Goal: Task Accomplishment & Management: Manage account settings

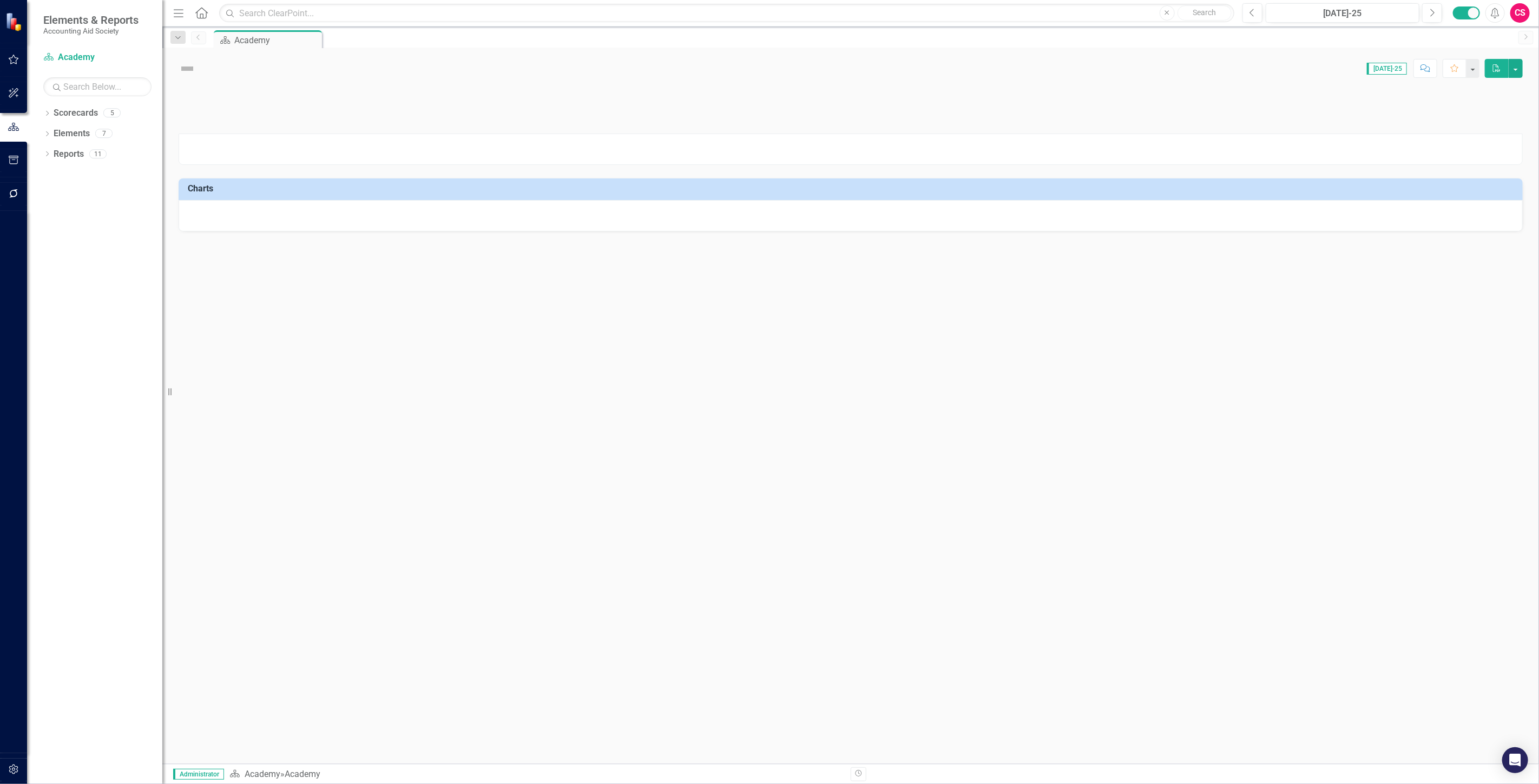
click at [1514, 8] on div "CS" at bounding box center [1520, 13] width 20 height 20
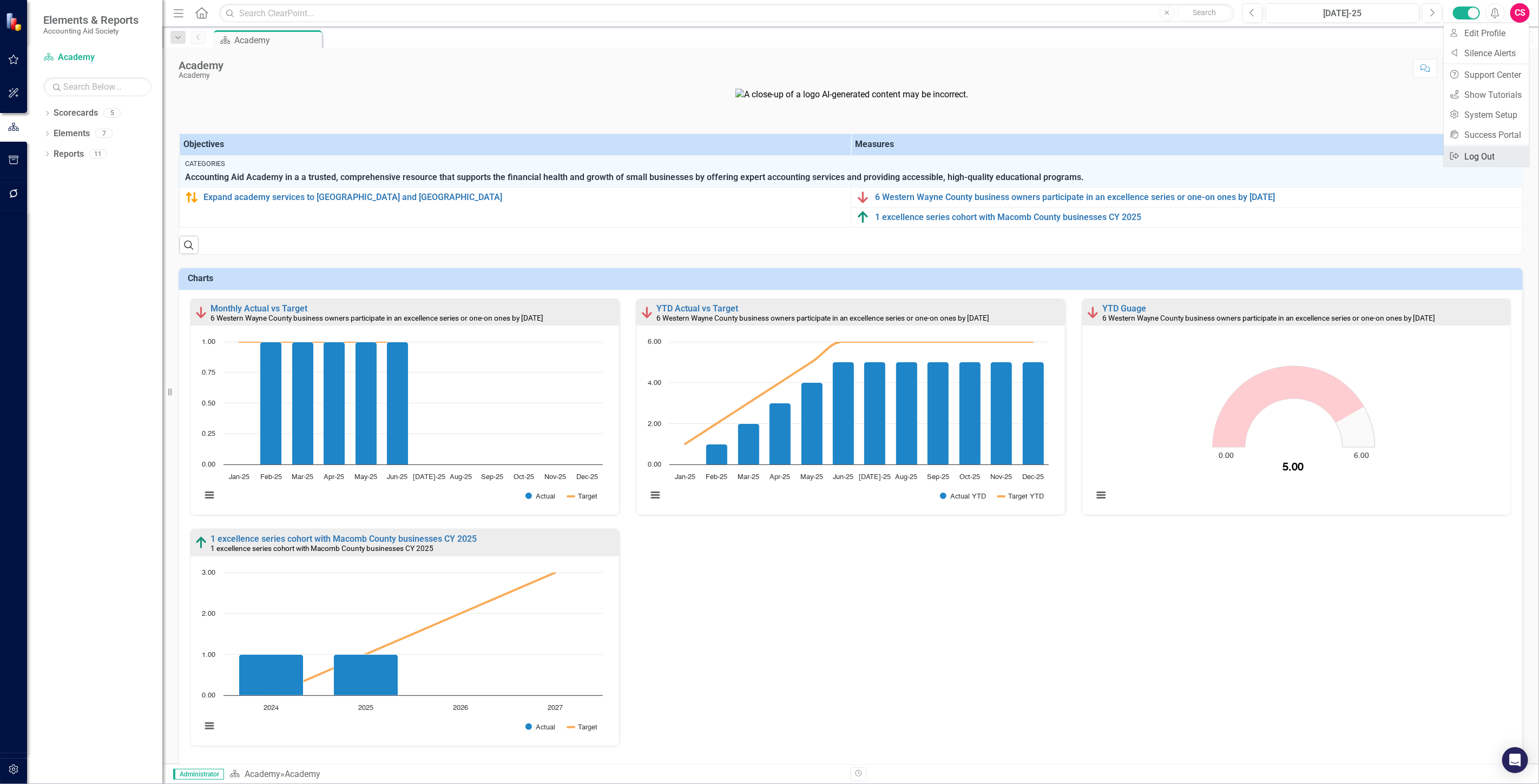
click at [1490, 154] on link "Logout Log Out" at bounding box center [1486, 156] width 85 height 20
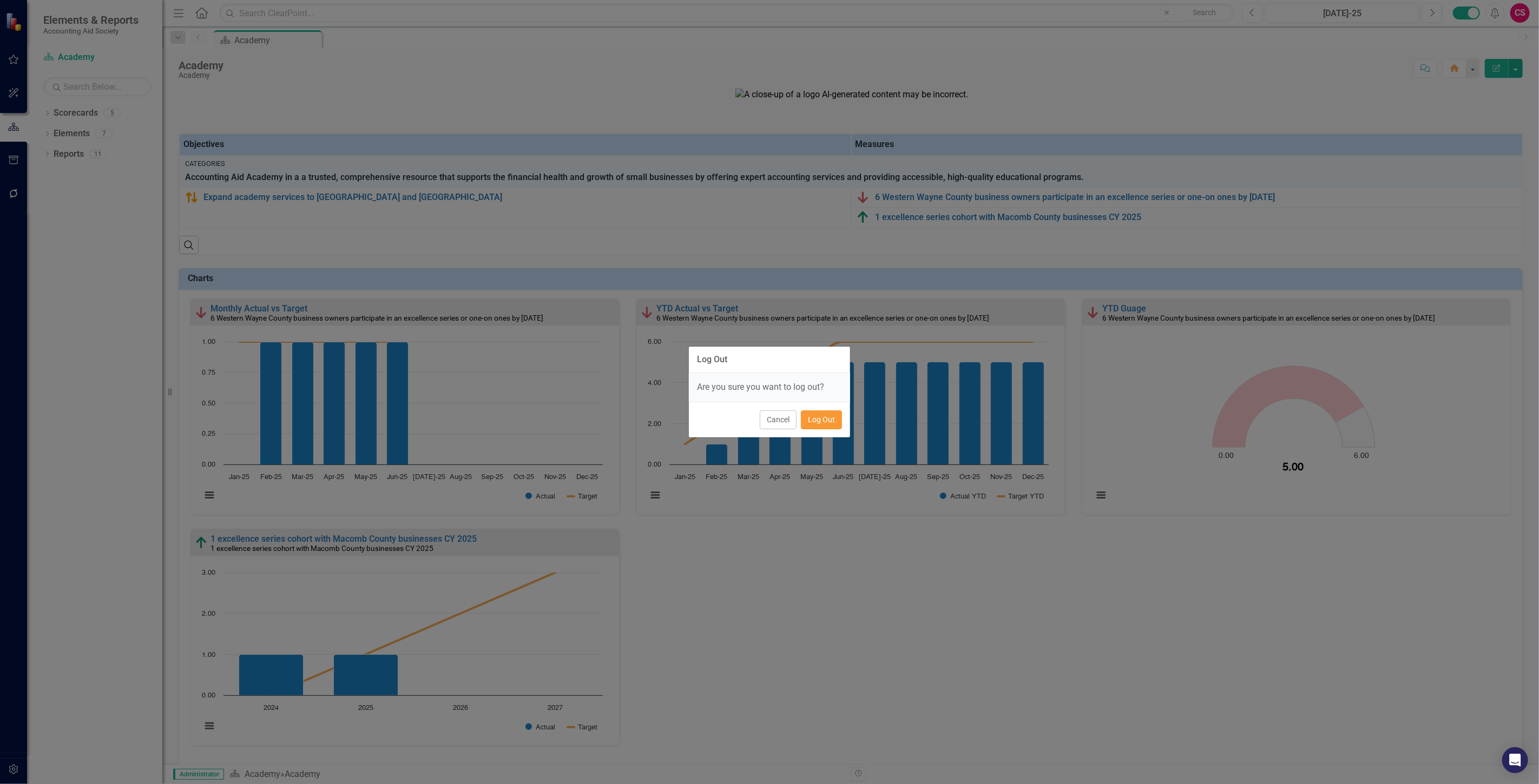
click at [824, 413] on button "Log Out" at bounding box center [821, 420] width 41 height 19
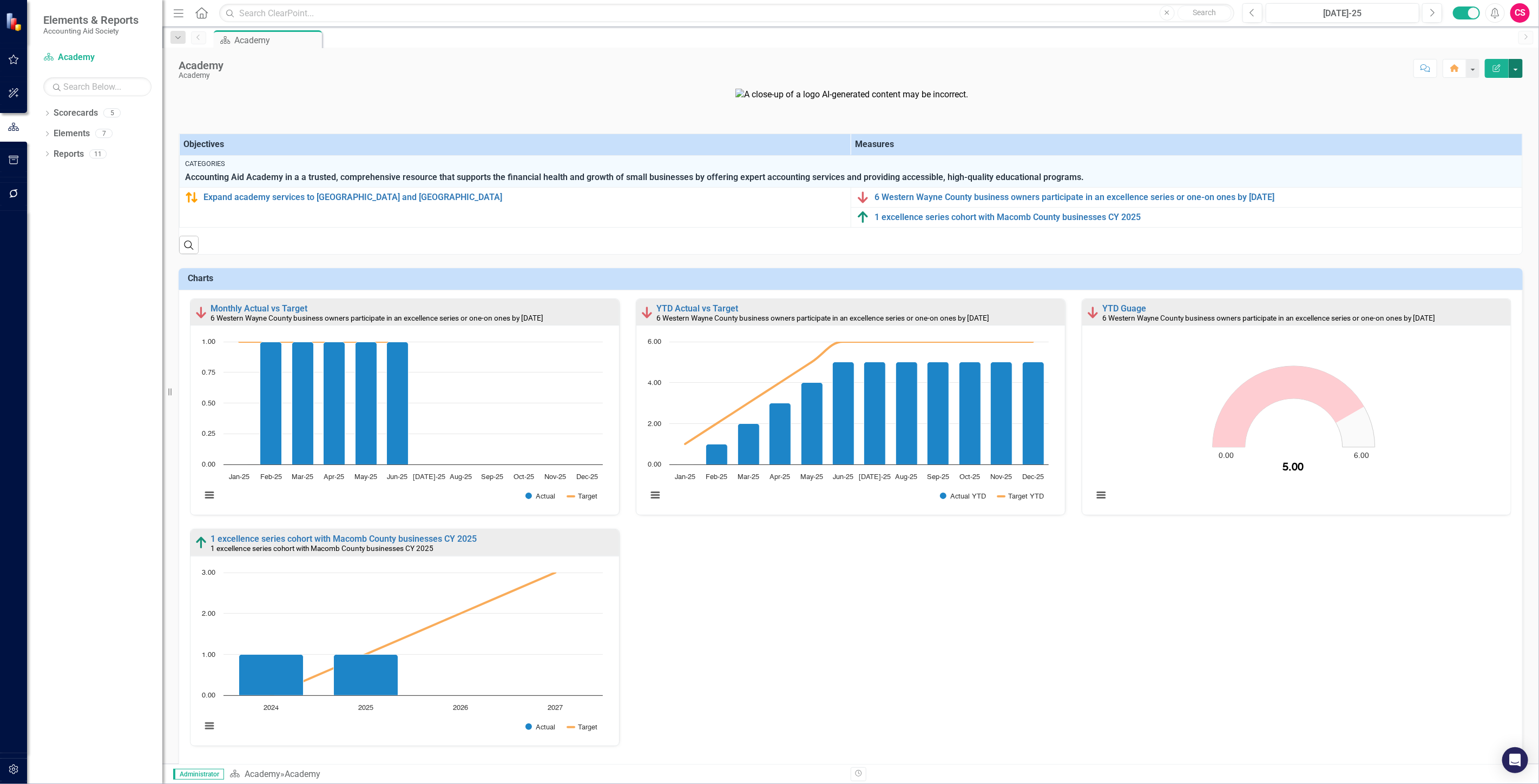
click at [1521, 72] on button "button" at bounding box center [1516, 69] width 14 height 19
click at [15, 775] on button "button" at bounding box center [14, 770] width 24 height 23
click at [106, 75] on link "Manage Users" at bounding box center [97, 75] width 108 height 13
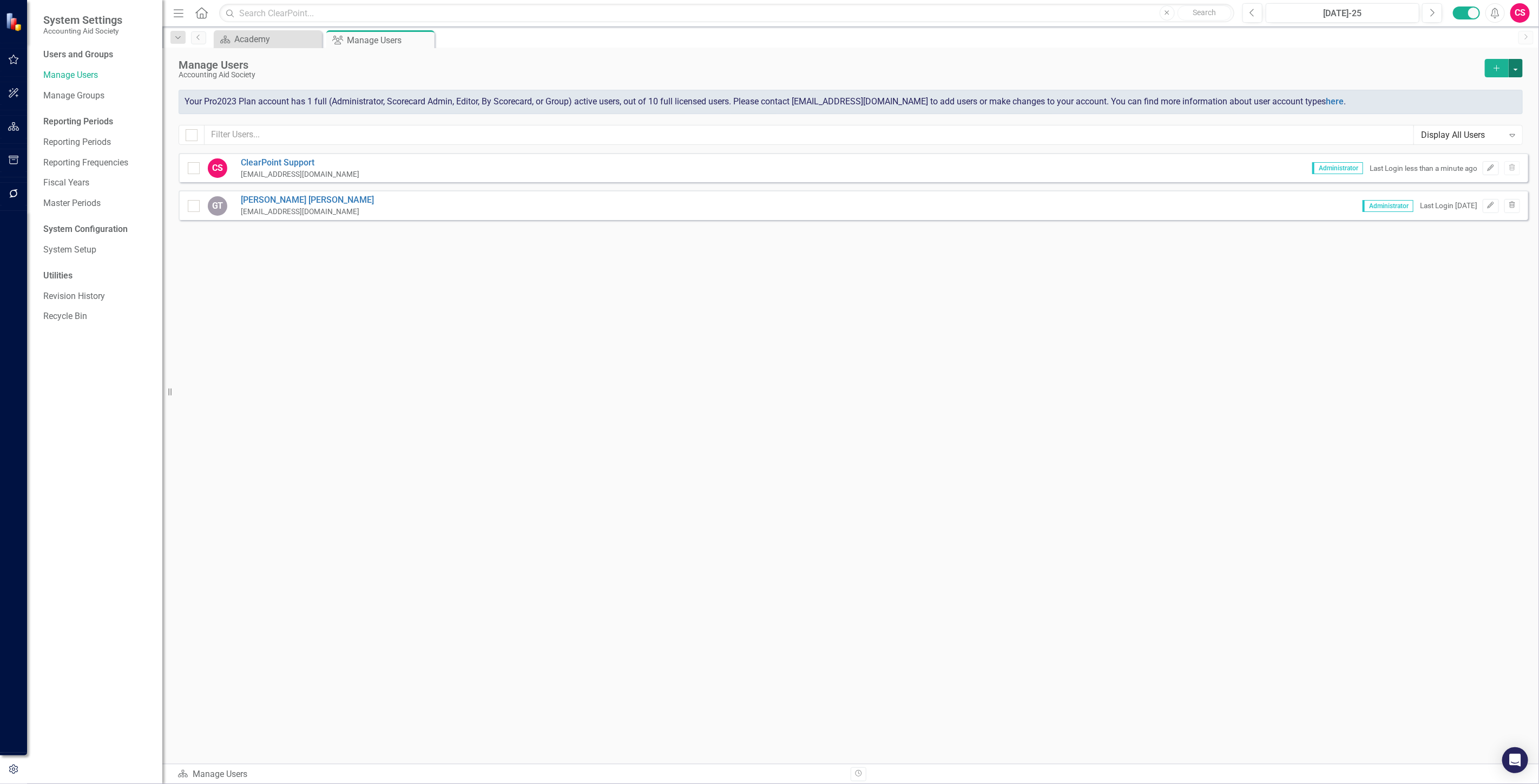
click at [1519, 67] on button "button" at bounding box center [1516, 68] width 14 height 19
click at [1498, 116] on link "Add Multiple Add Multiple Users" at bounding box center [1472, 108] width 100 height 20
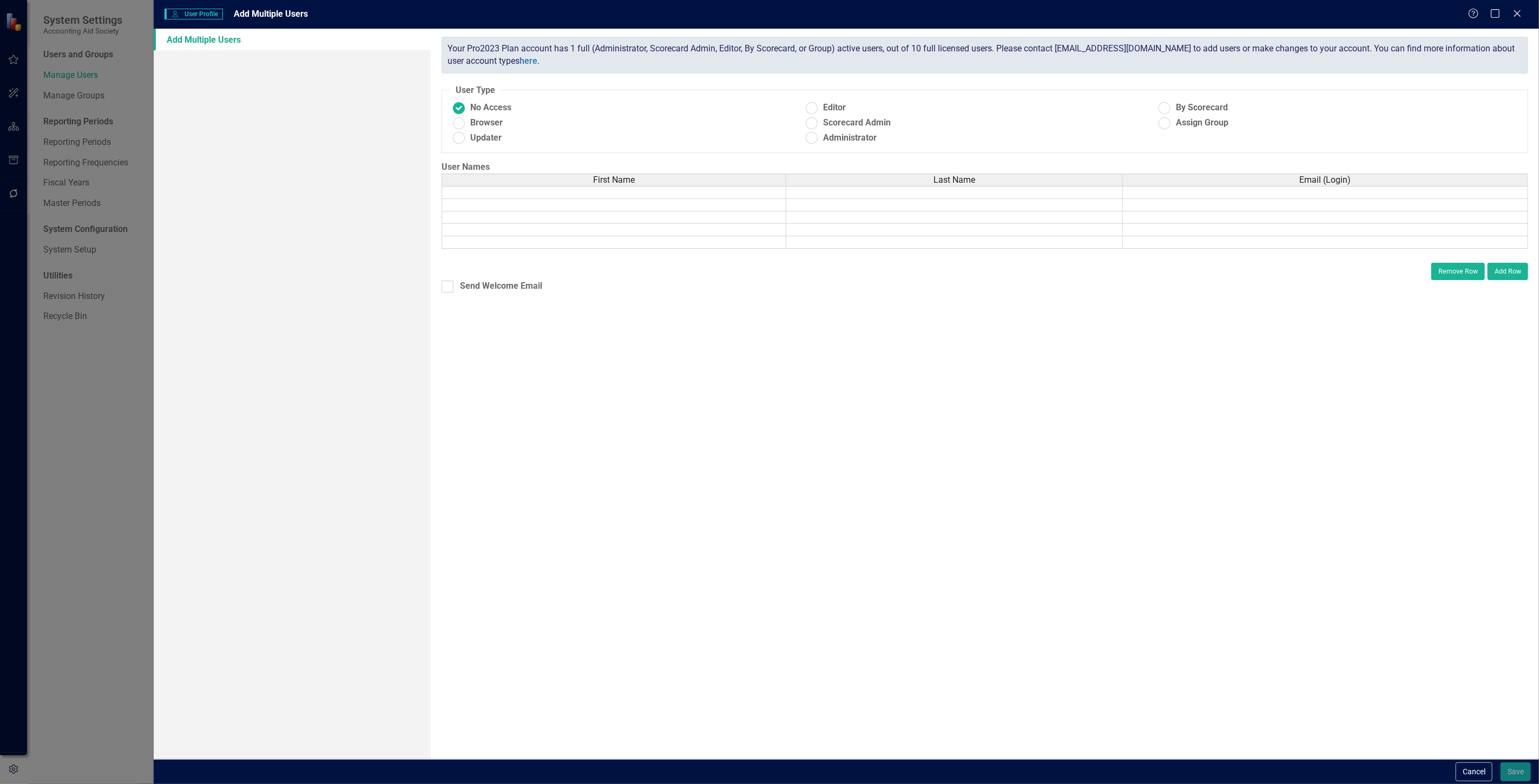
click at [1222, 195] on td at bounding box center [1325, 193] width 405 height 13
click at [1219, 193] on td at bounding box center [1325, 193] width 405 height 13
paste textarea "[EMAIL_ADDRESS][DOMAIN_NAME]"
type textarea "[EMAIL_ADDRESS][DOMAIN_NAME]"
click at [1180, 307] on div "ClearPoint has a wealth of options to help you ensure that people only have acc…" at bounding box center [985, 394] width 1108 height 731
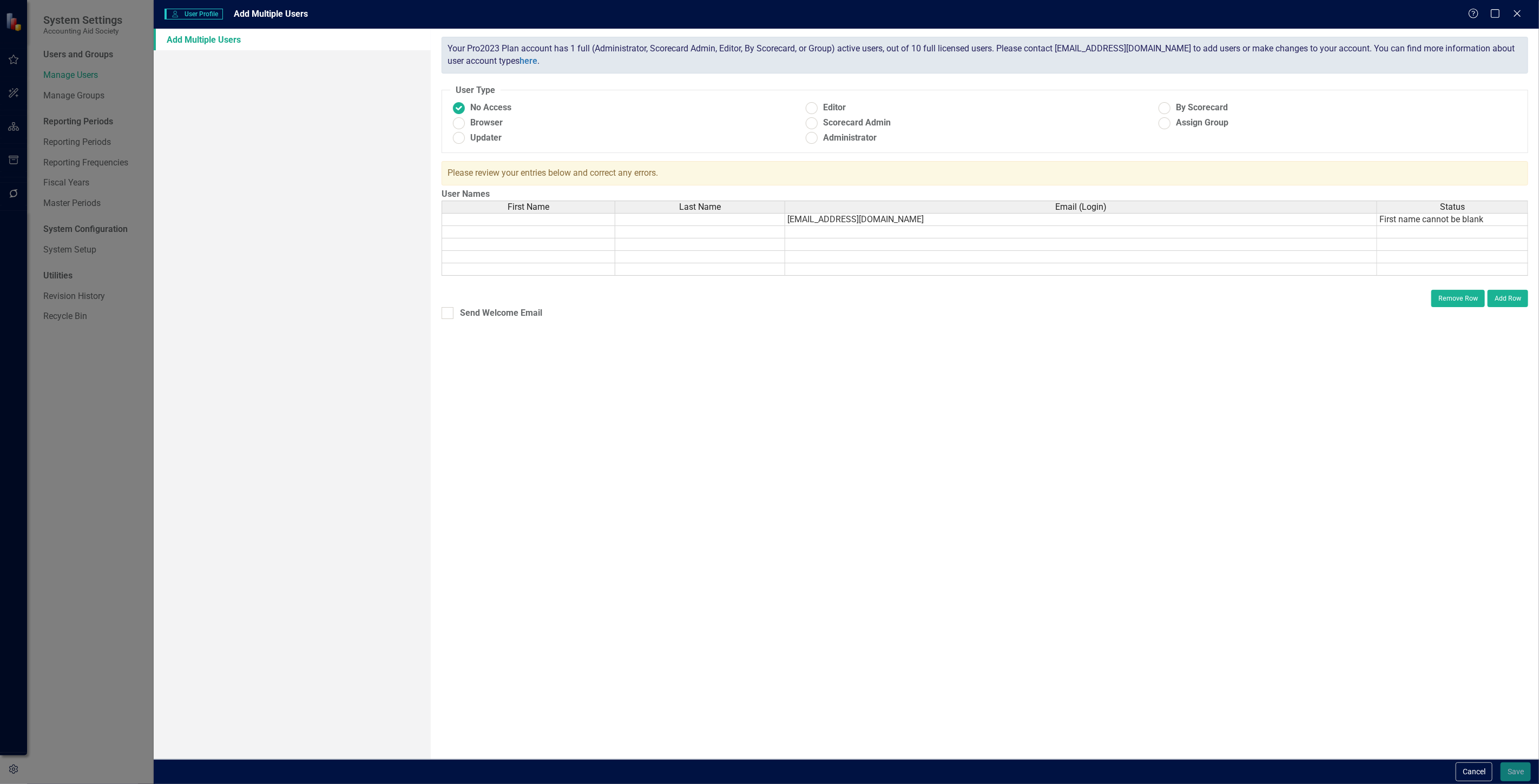
click at [842, 232] on td at bounding box center [1081, 232] width 592 height 13
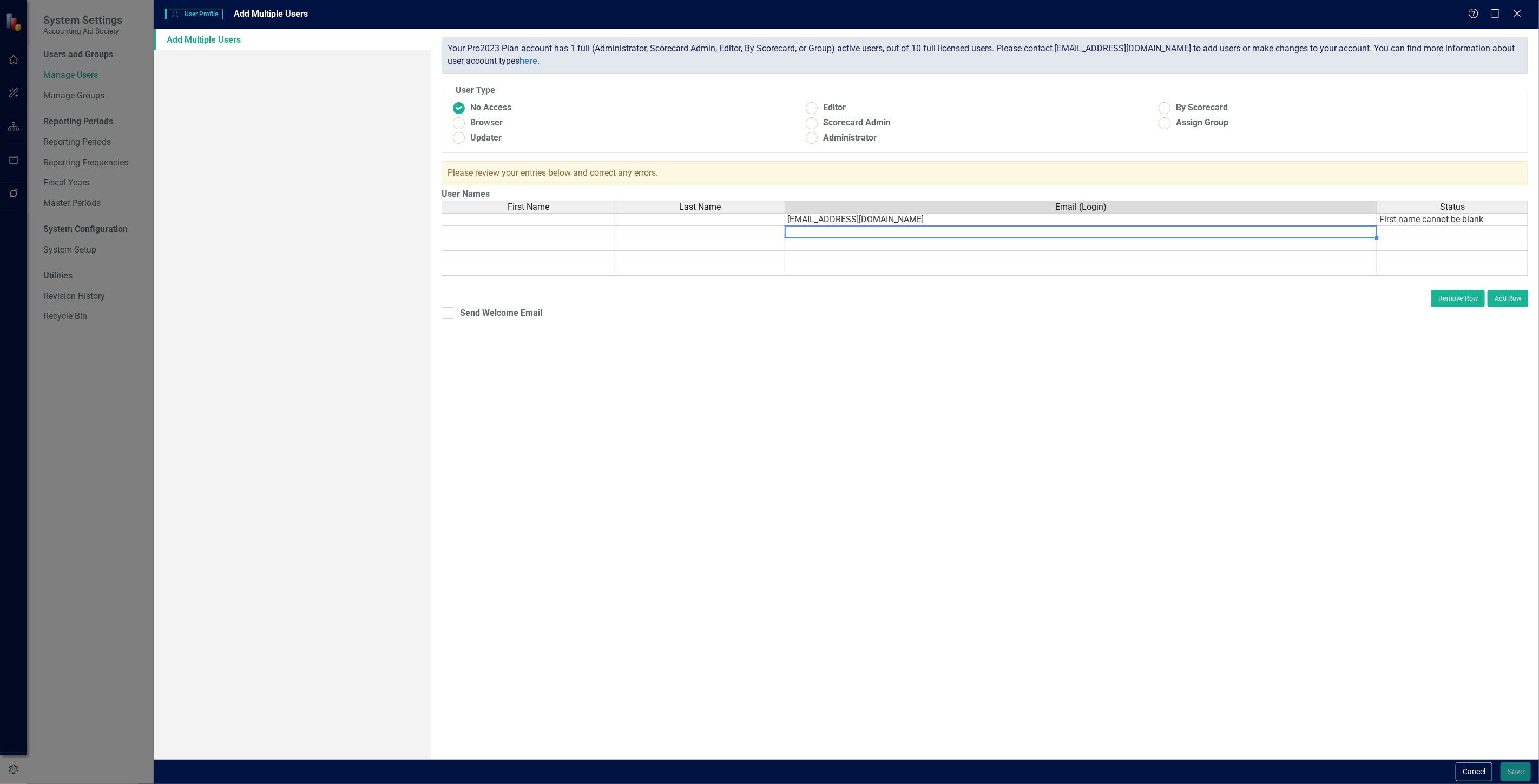
click at [842, 232] on td at bounding box center [1081, 232] width 592 height 13
paste textarea "[EMAIL_ADDRESS][DOMAIN_NAME]"
type textarea "[EMAIL_ADDRESS][DOMAIN_NAME]"
click at [813, 245] on td at bounding box center [1081, 244] width 592 height 13
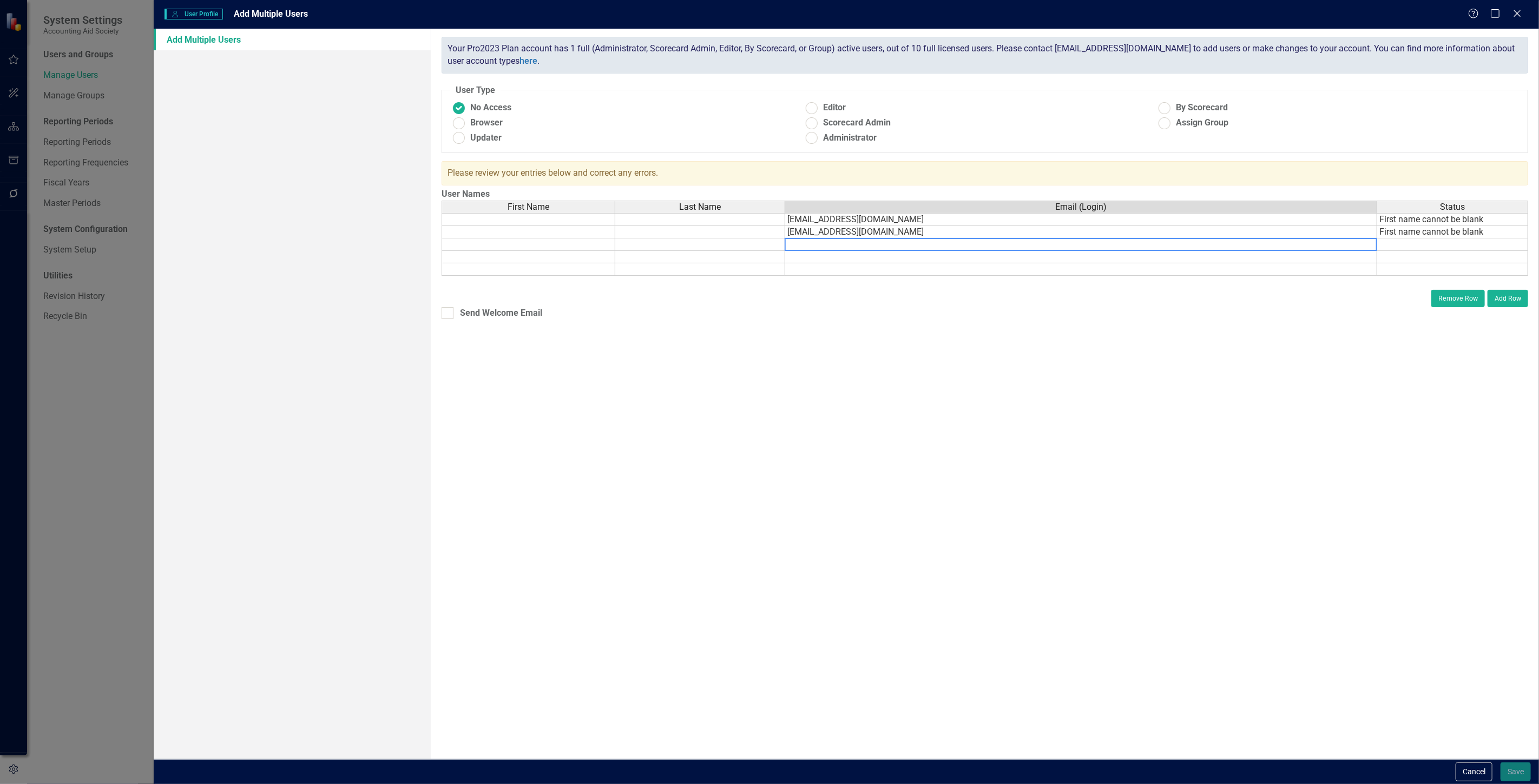
paste textarea "[EMAIL_ADDRESS][DOMAIN_NAME]"
type textarea "[EMAIL_ADDRESS][DOMAIN_NAME]"
click at [518, 247] on td at bounding box center [528, 244] width 174 height 13
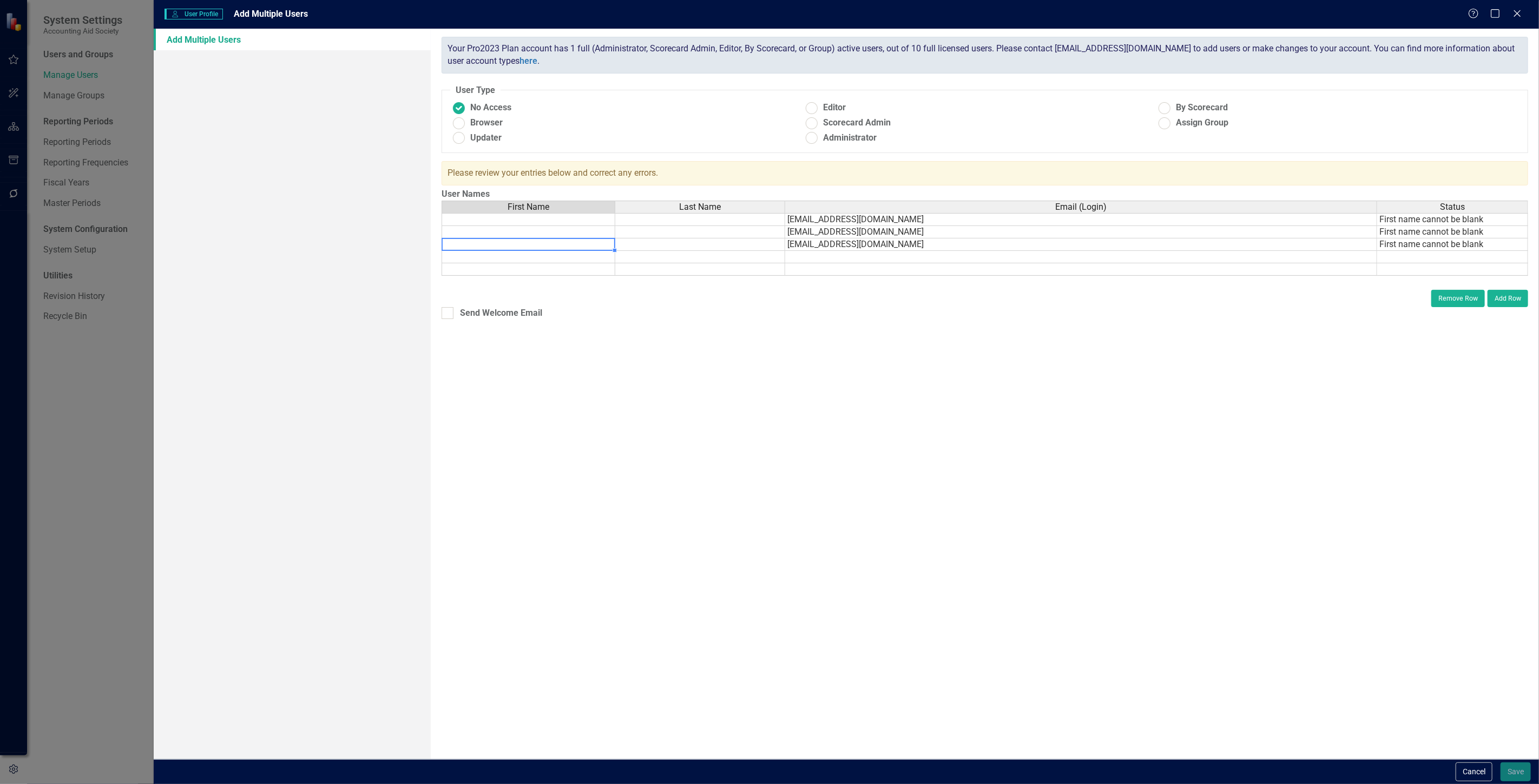
click at [518, 247] on td at bounding box center [528, 244] width 174 height 13
type textarea "[PERSON_NAME]"
click at [633, 242] on td at bounding box center [700, 244] width 170 height 13
type textarea "[PERSON_NAME]"
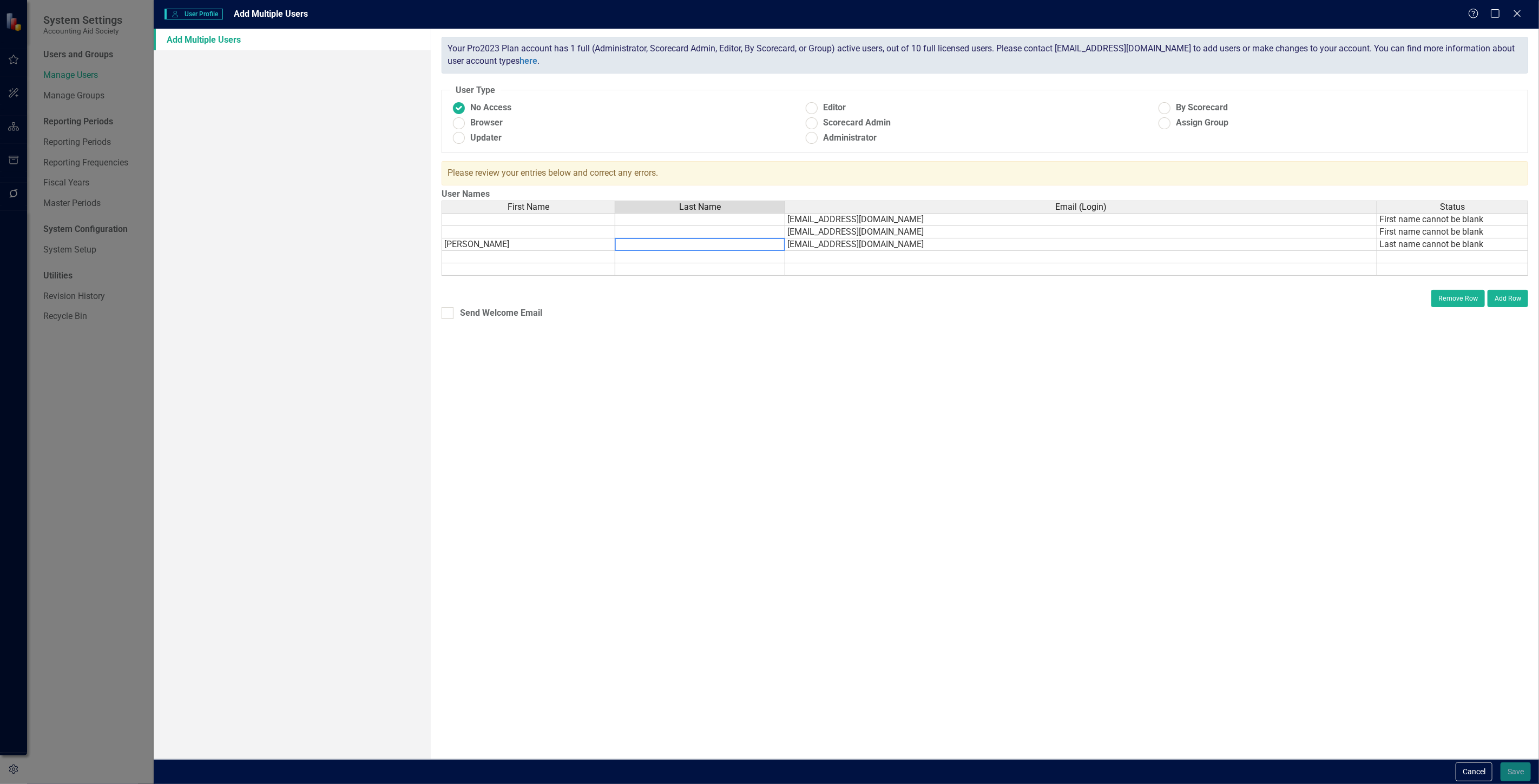
click at [483, 227] on td at bounding box center [528, 232] width 174 height 13
type textarea "[PERSON_NAME]"
click at [513, 217] on td at bounding box center [528, 220] width 174 height 13
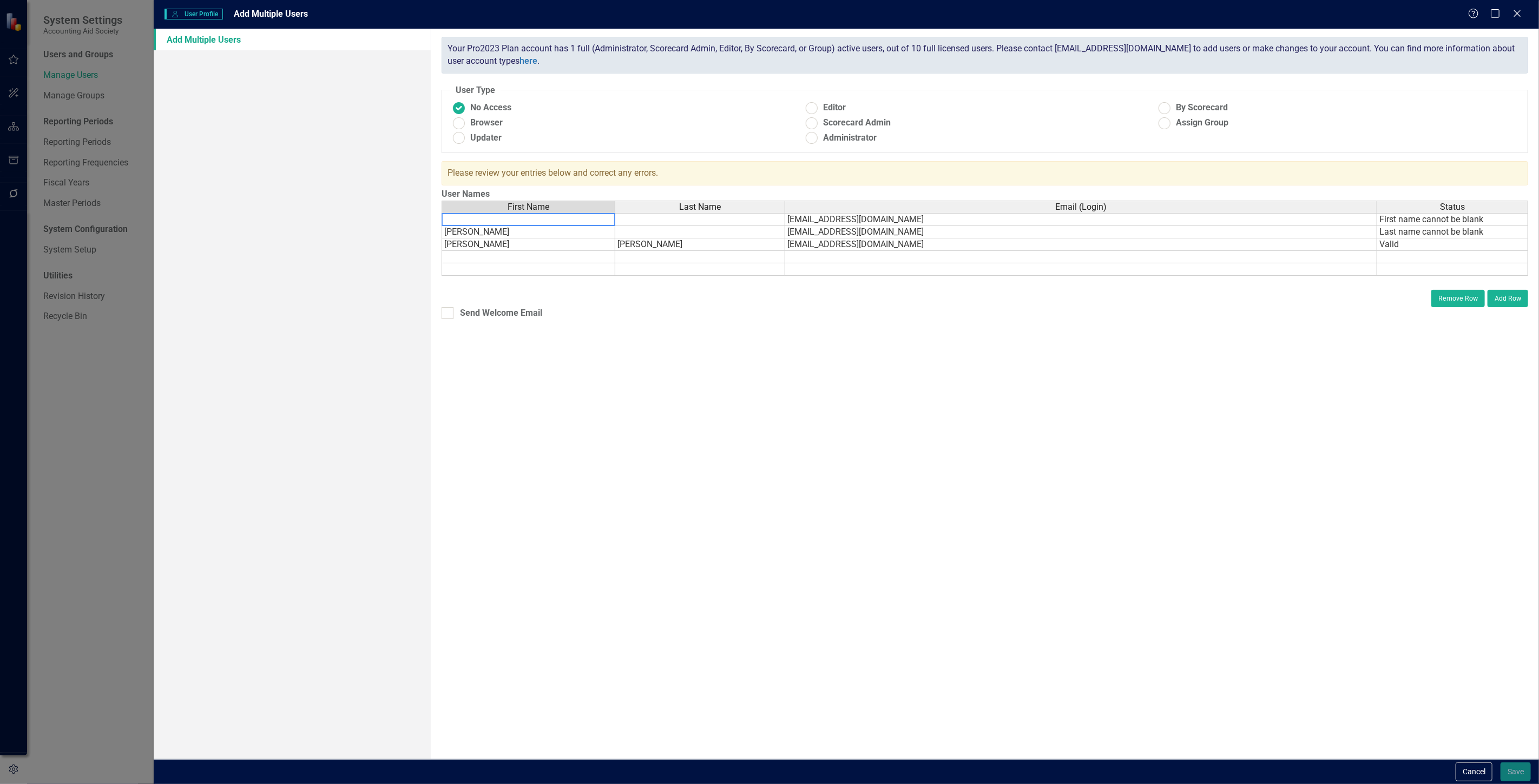
click at [511, 217] on textarea at bounding box center [528, 220] width 174 height 13
type textarea "[PERSON_NAME]"
click at [479, 229] on td "[PERSON_NAME]" at bounding box center [528, 232] width 174 height 13
type textarea "[PERSON_NAME]"
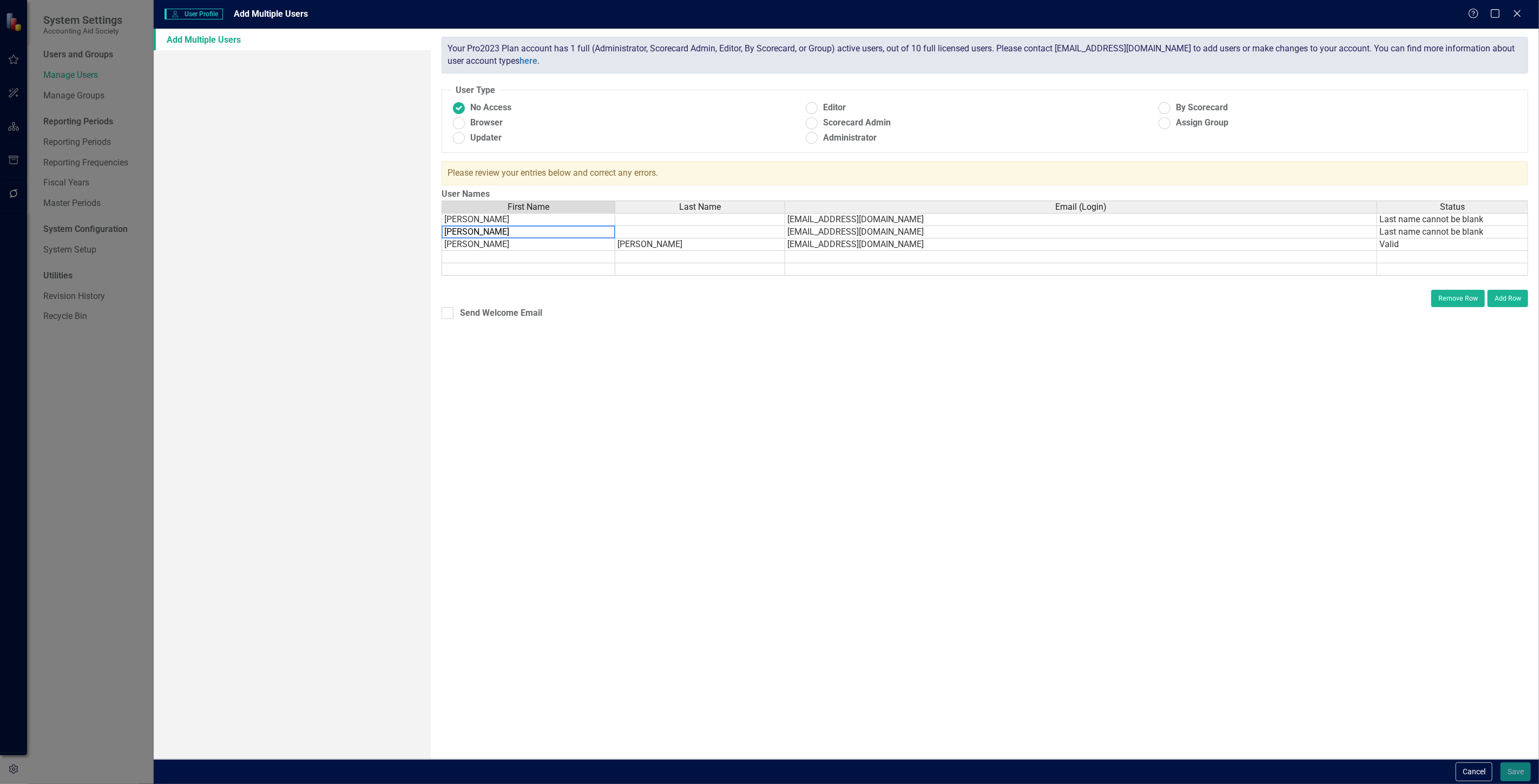
drag, startPoint x: 477, startPoint y: 234, endPoint x: 428, endPoint y: 224, distance: 50.0
click at [428, 224] on div "Add Multiple Users ClearPoint has a wealth of options to help you ensure that p…" at bounding box center [846, 394] width 1385 height 731
click at [630, 219] on td at bounding box center [700, 220] width 170 height 13
type textarea "[PERSON_NAME]"
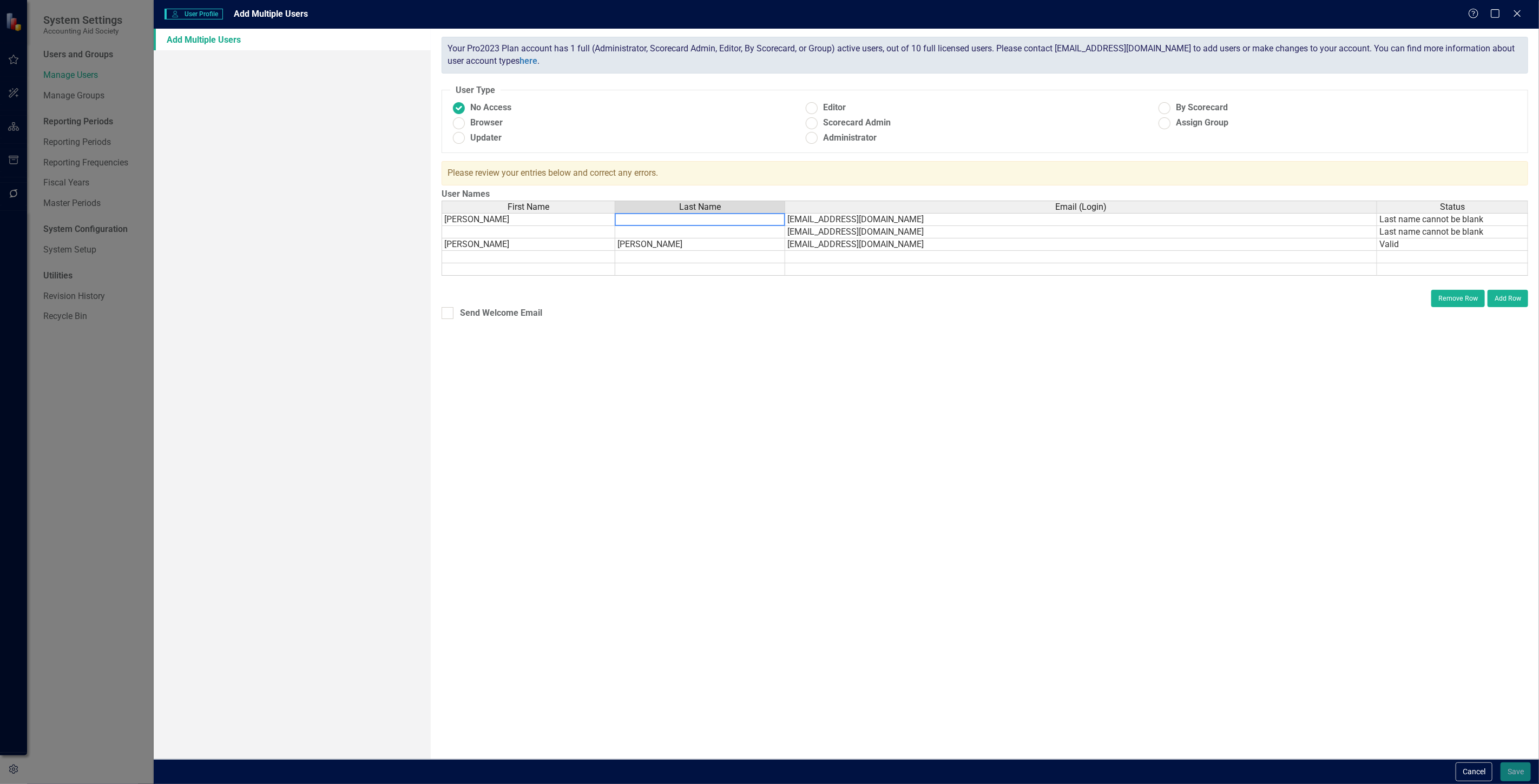
click at [472, 233] on td at bounding box center [528, 232] width 174 height 13
type textarea "[PERSON_NAME]"
click at [627, 229] on td at bounding box center [703, 232] width 180 height 13
type textarea "[PERSON_NAME]"
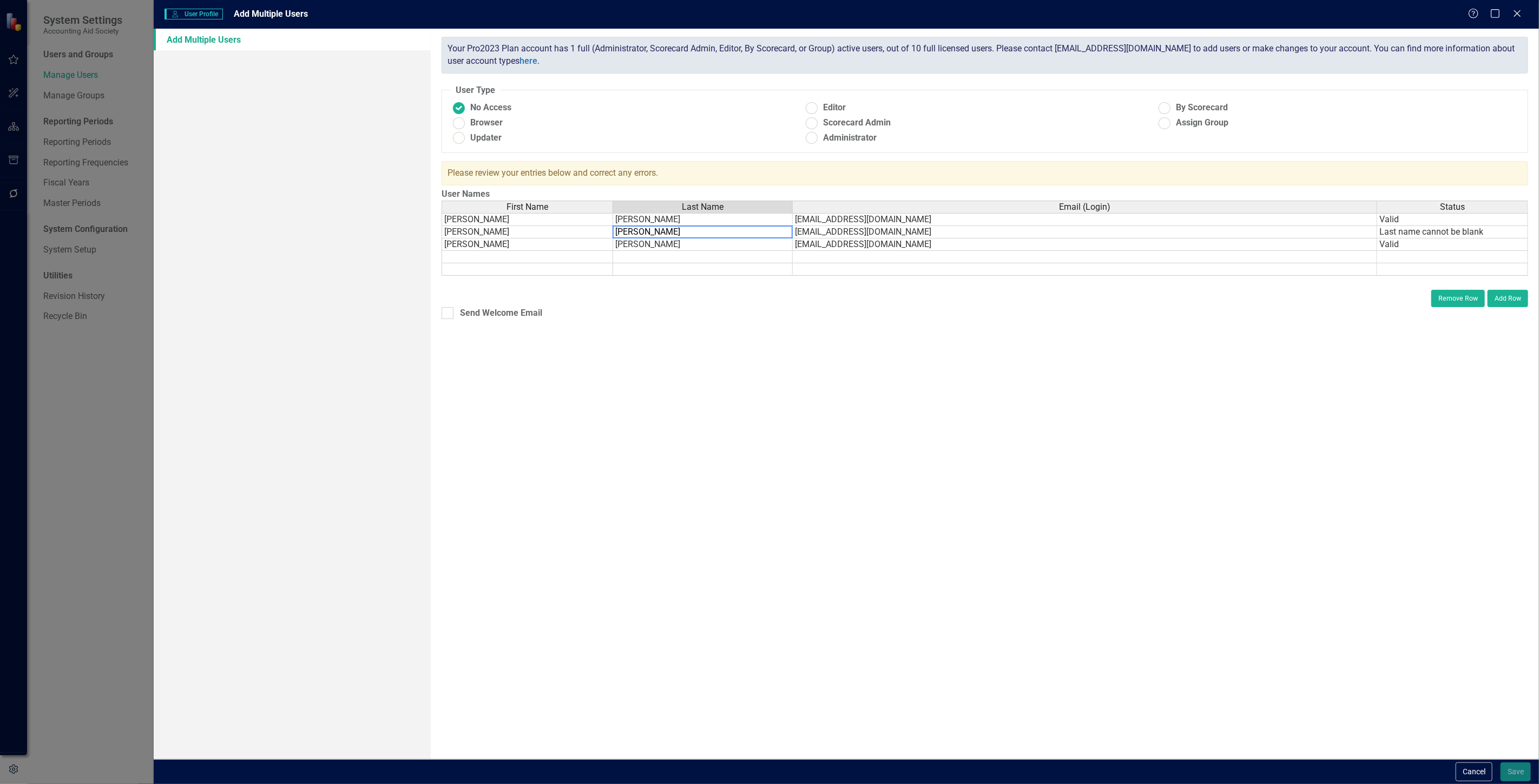
click at [691, 369] on div "ClearPoint has a wealth of options to help you ensure that people only have acc…" at bounding box center [985, 394] width 1108 height 731
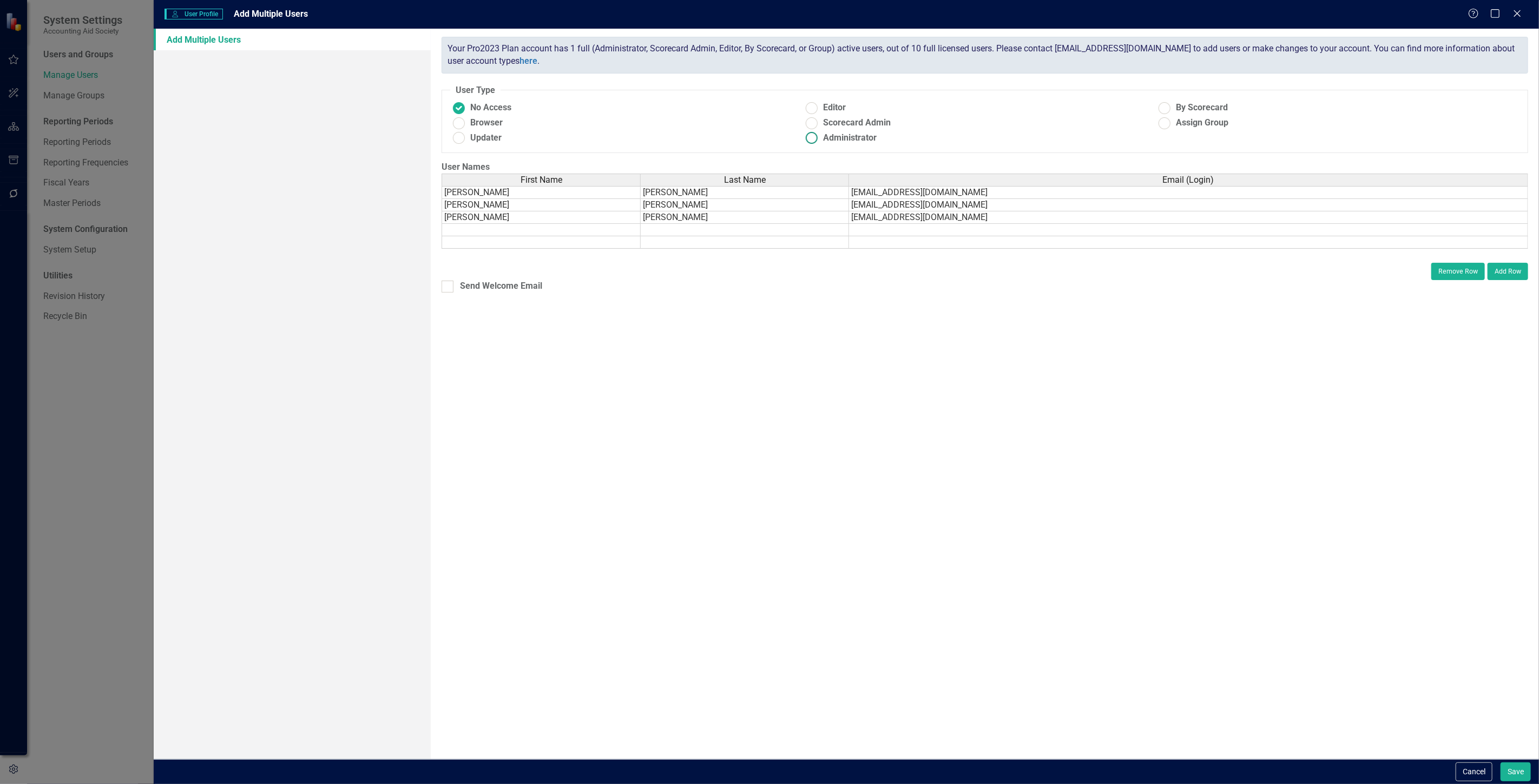
click at [845, 139] on span "Administrator" at bounding box center [850, 138] width 54 height 13
click at [820, 139] on input "Administrator" at bounding box center [812, 138] width 17 height 17
radio input "true"
click at [467, 282] on div "Send Welcome Email" at bounding box center [501, 286] width 82 height 13
click at [449, 282] on input "Send Welcome Email" at bounding box center [445, 284] width 7 height 7
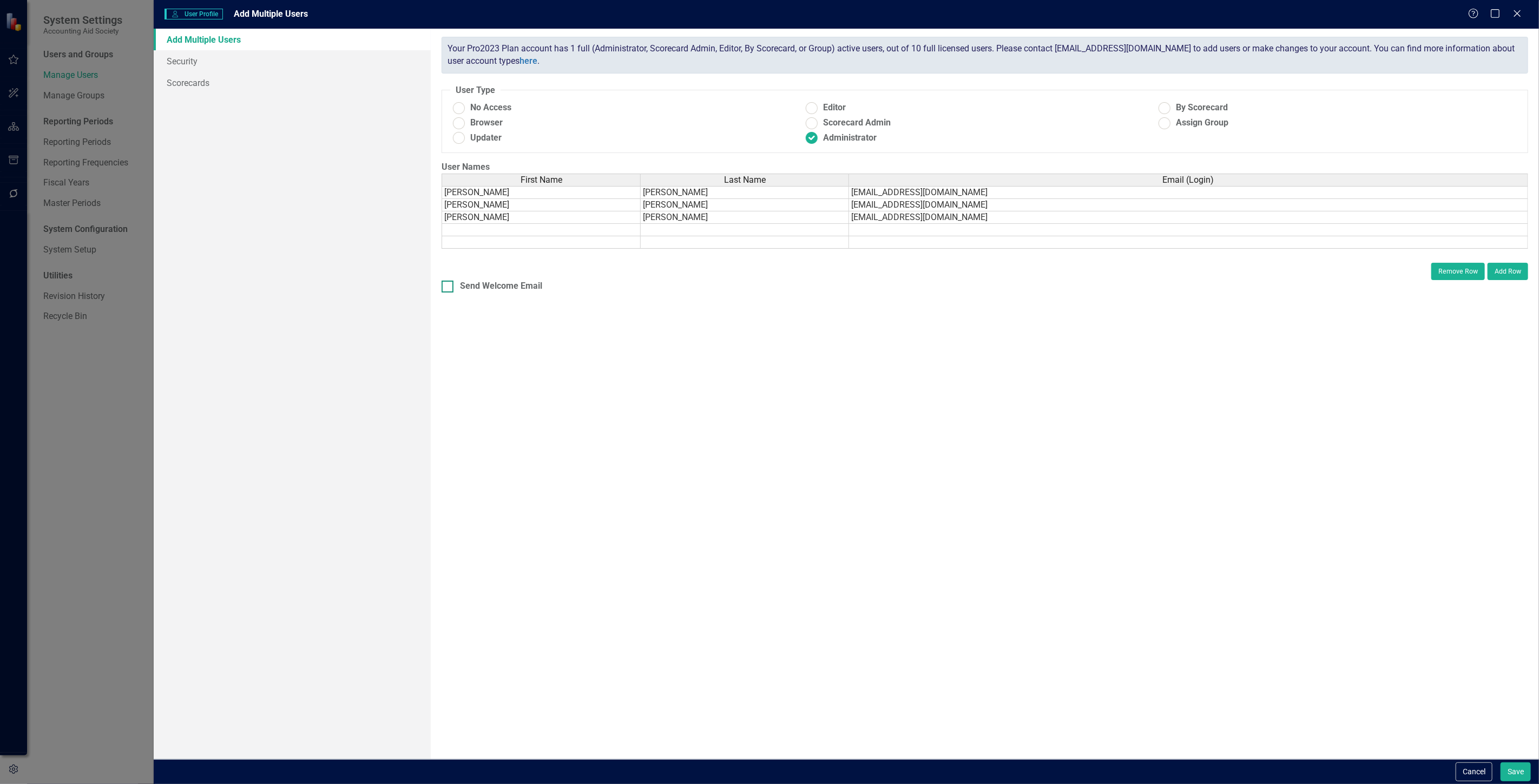
checkbox input "true"
click at [255, 78] on link "Scorecards" at bounding box center [292, 82] width 277 height 21
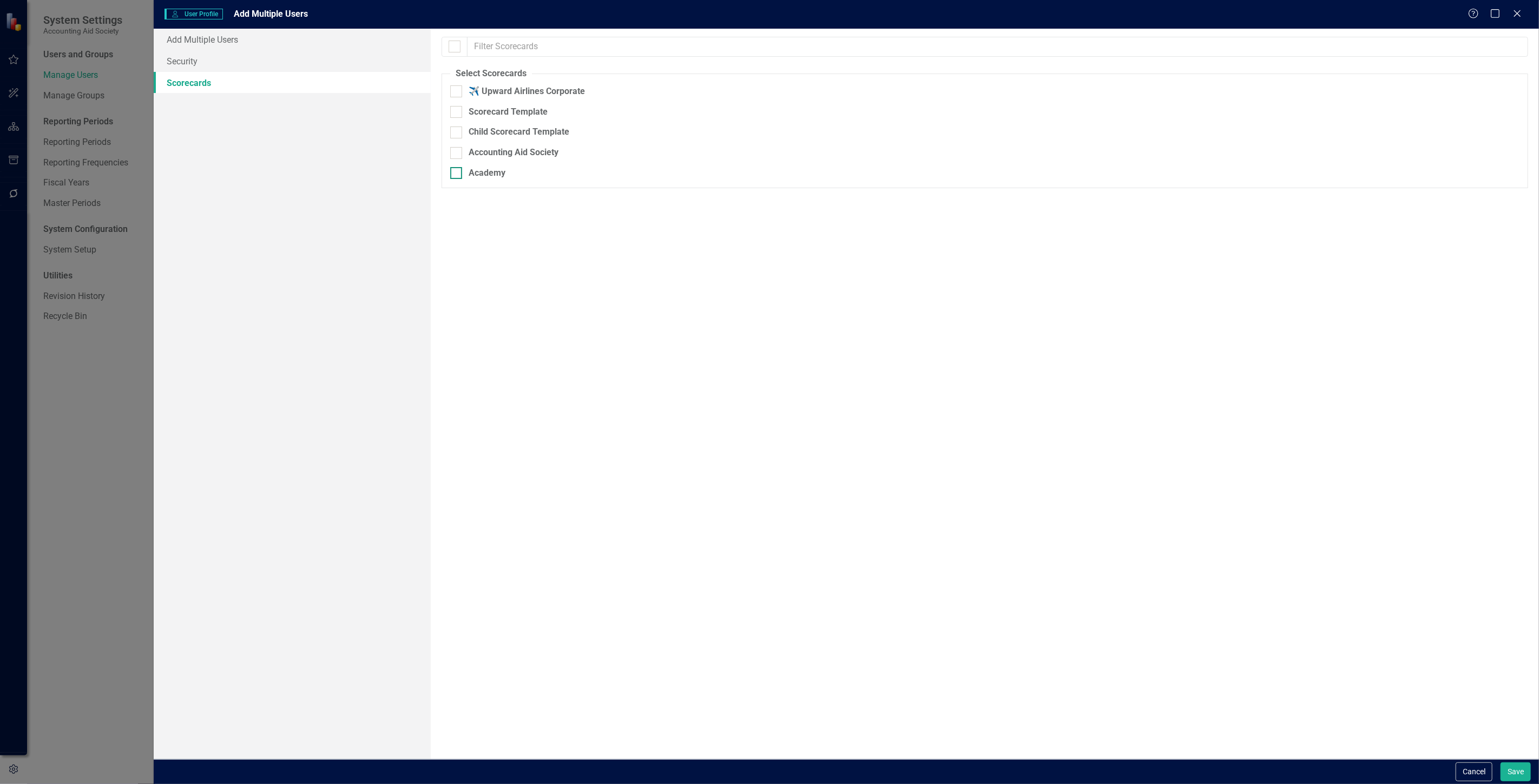
click at [485, 176] on div "Academy" at bounding box center [487, 173] width 37 height 13
click at [457, 174] on input "Academy" at bounding box center [454, 171] width 7 height 7
checkbox input "true"
click at [235, 52] on link "Security" at bounding box center [292, 61] width 277 height 21
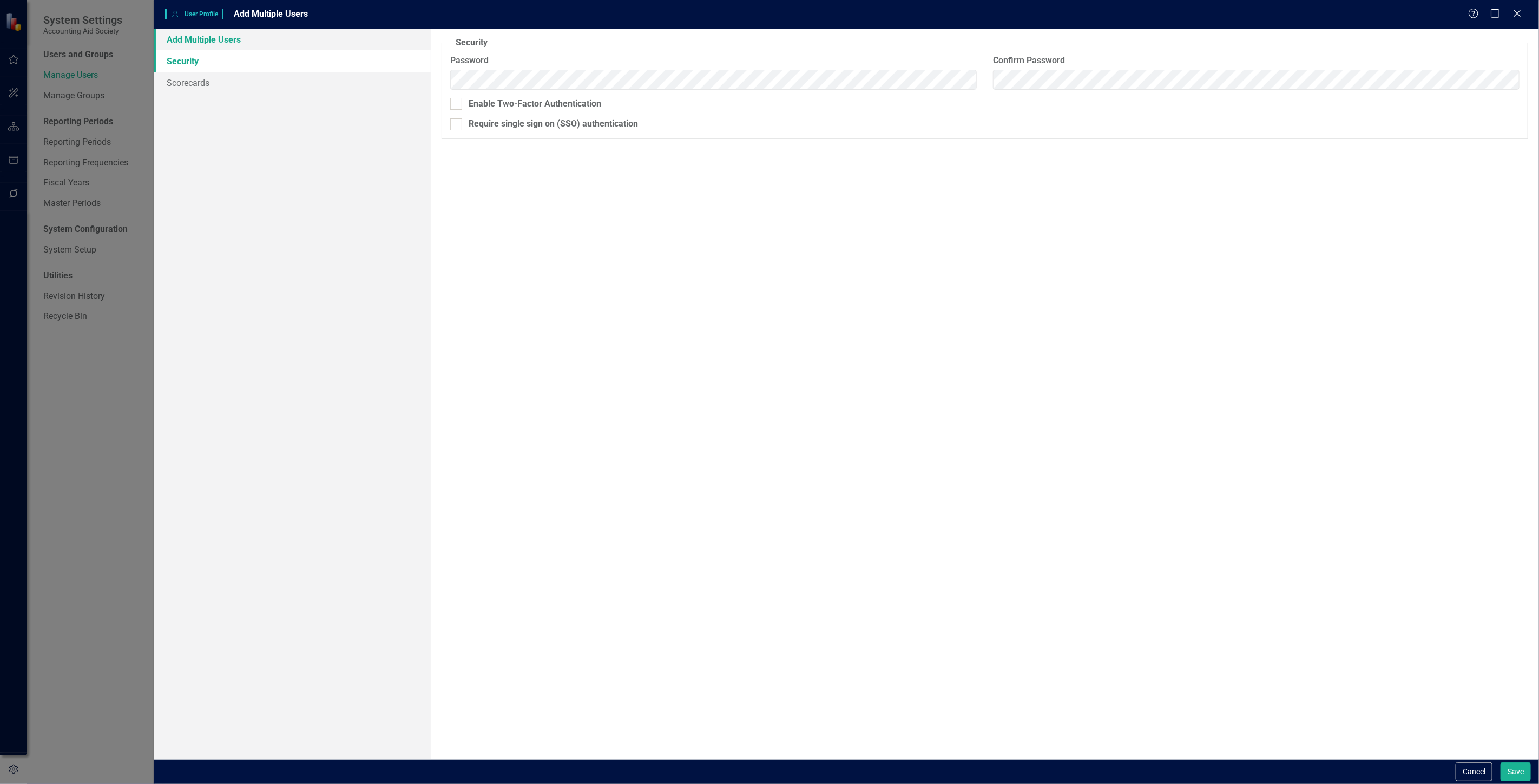
click at [239, 41] on link "Add Multiple Users" at bounding box center [292, 39] width 277 height 21
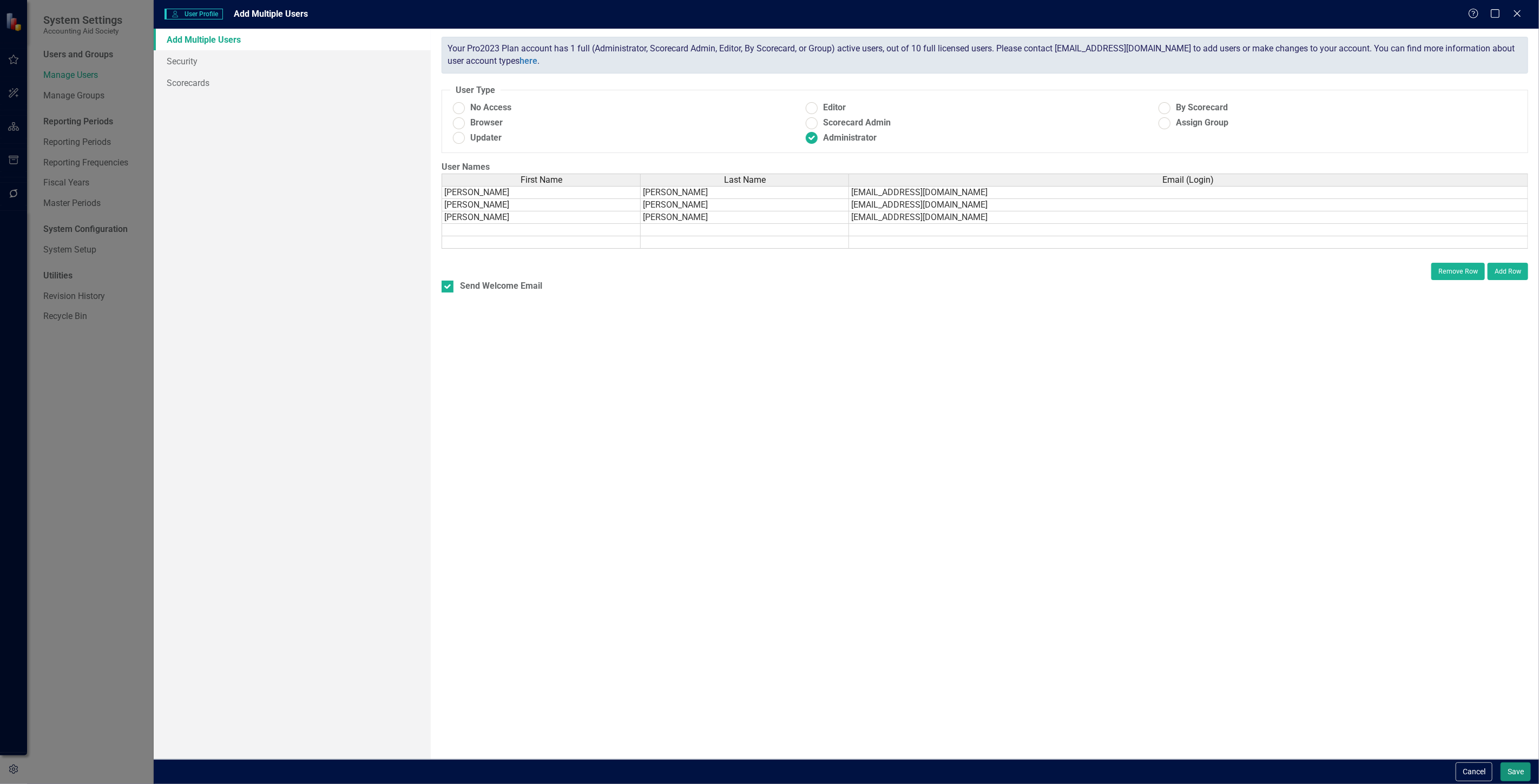
click at [1523, 770] on button "Save" at bounding box center [1516, 772] width 30 height 19
